Goal: Check status

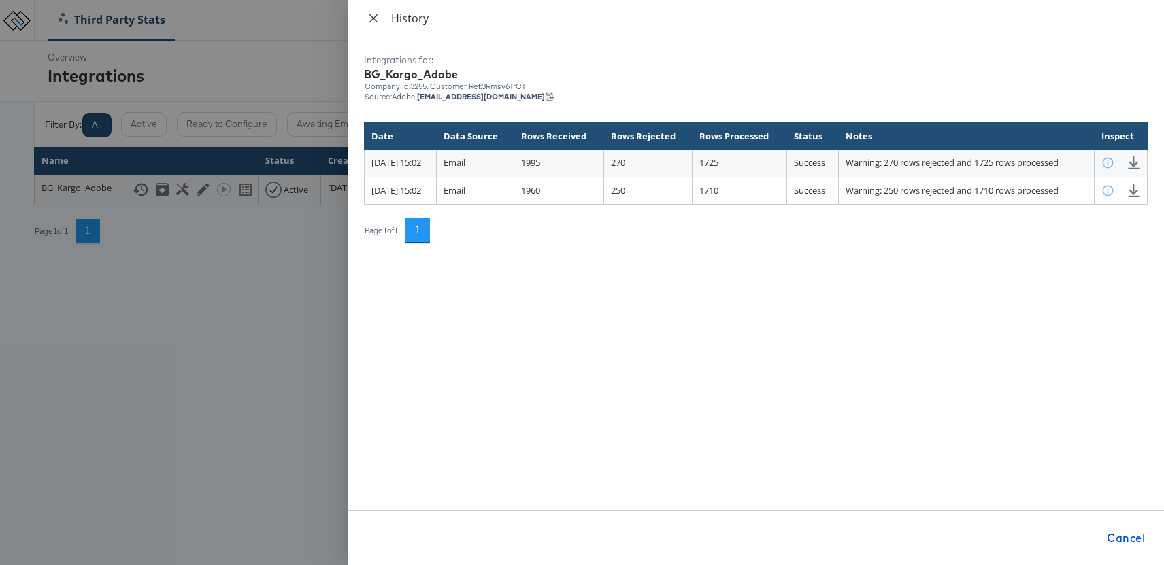
click at [369, 18] on icon "close" at bounding box center [373, 18] width 11 height 11
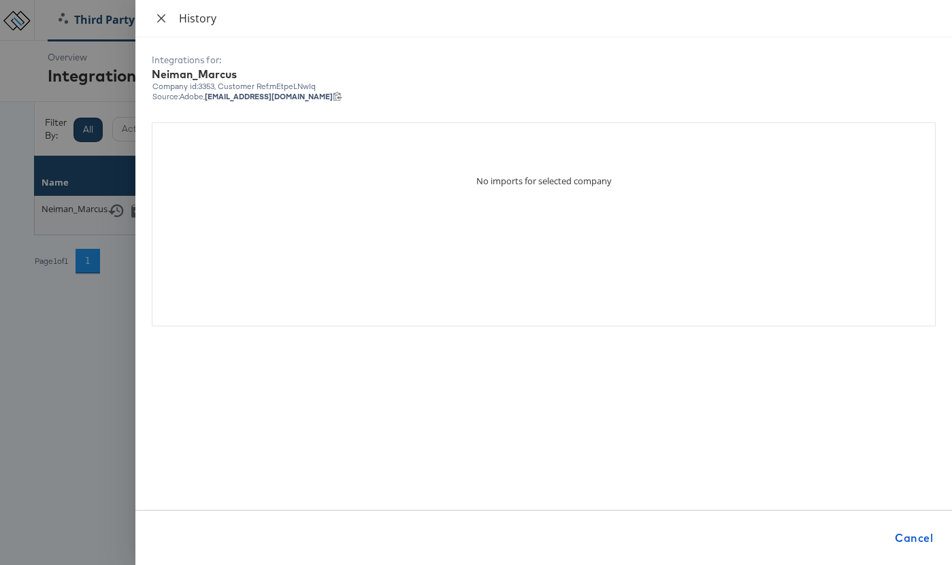
click at [163, 17] on icon "close" at bounding box center [161, 18] width 11 height 11
